Goal: Task Accomplishment & Management: Check status

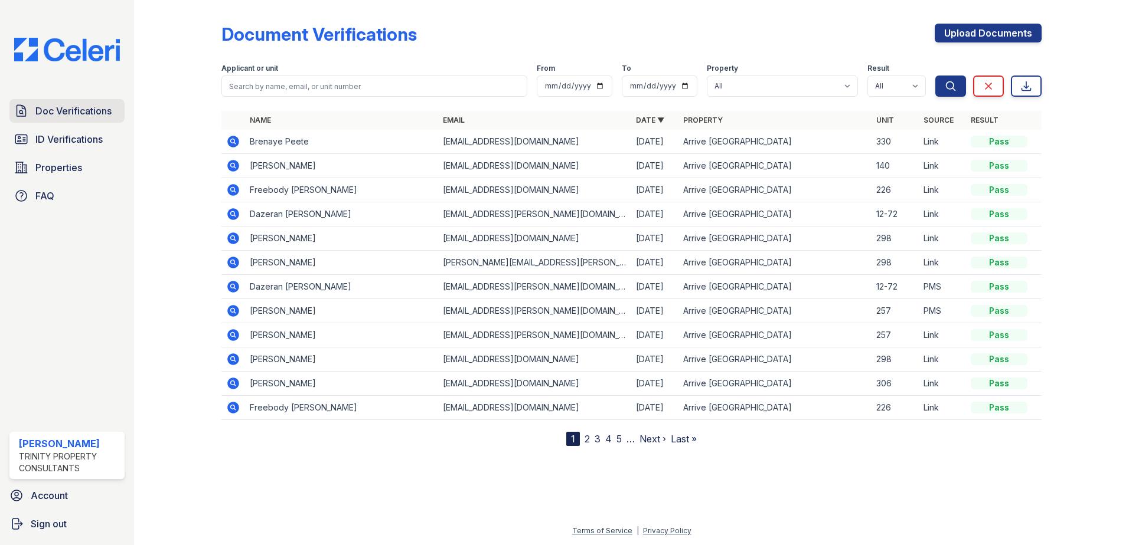
click at [57, 115] on span "Doc Verifications" at bounding box center [73, 111] width 76 height 14
click at [54, 115] on span "Doc Verifications" at bounding box center [73, 111] width 76 height 14
